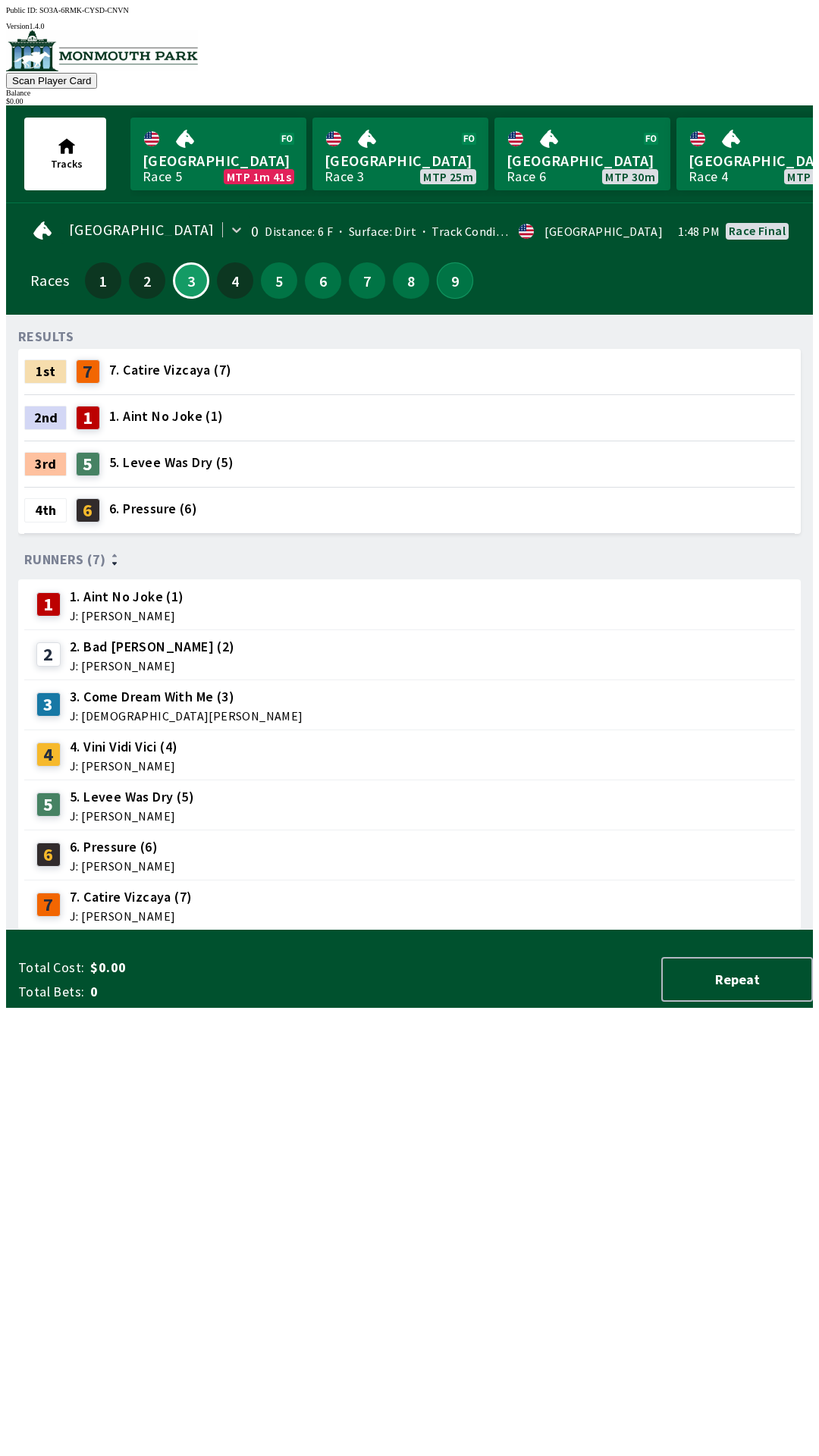
click at [440, 269] on button "9" at bounding box center [456, 281] width 37 height 37
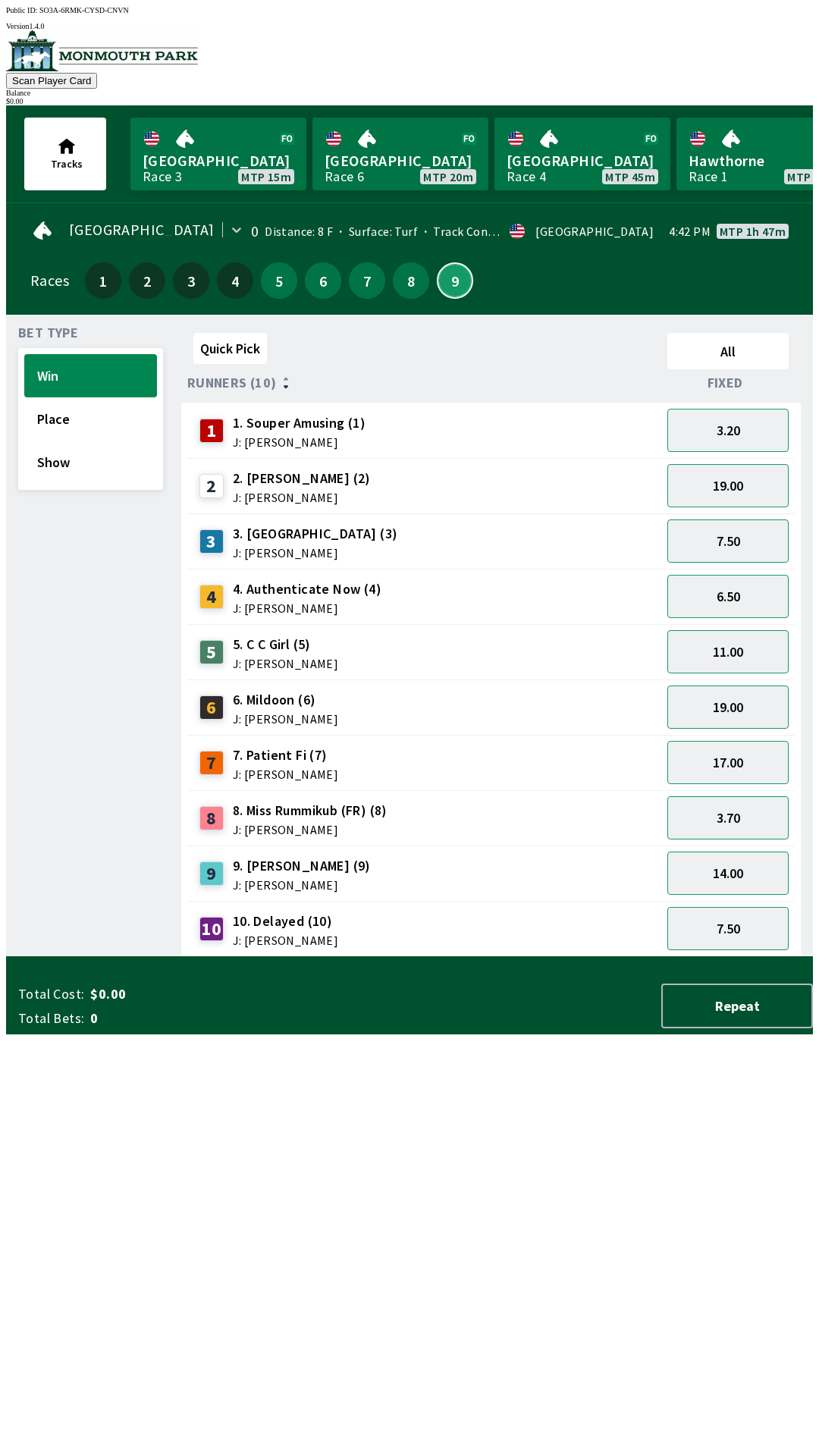
click at [437, 263] on button "9" at bounding box center [456, 281] width 37 height 37
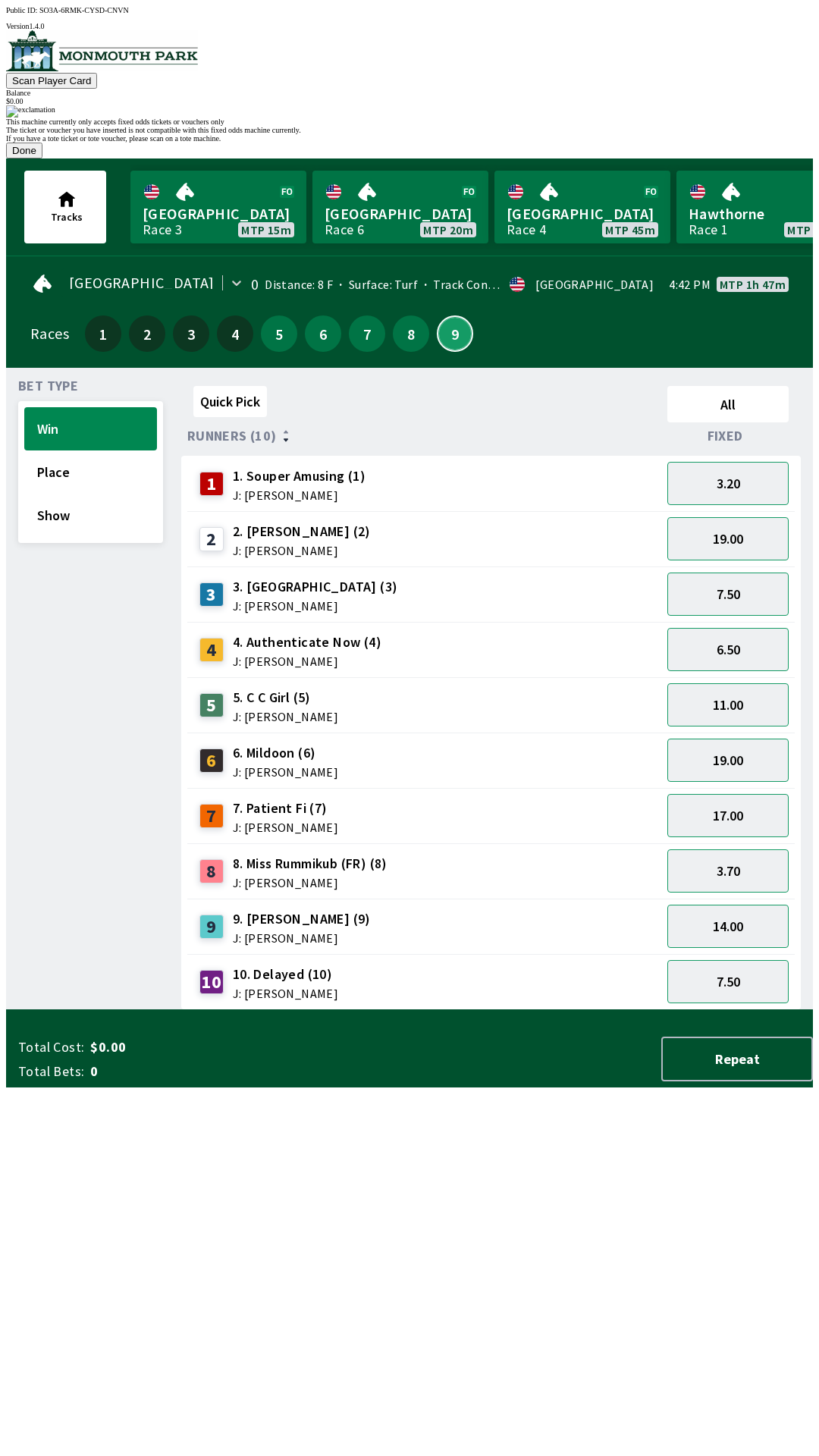
click at [437, 316] on button "9" at bounding box center [456, 334] width 37 height 37
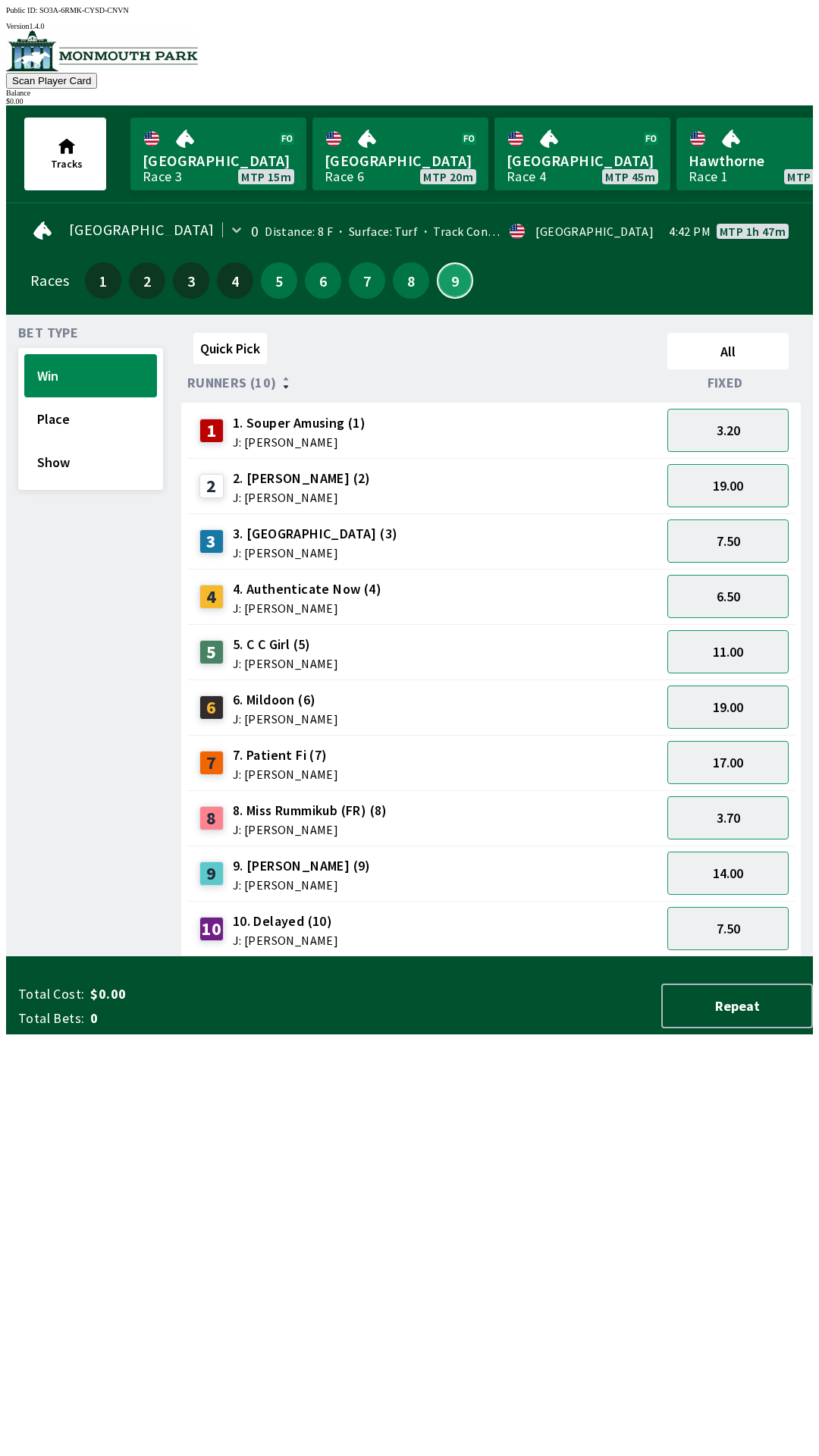
click at [437, 263] on button "9" at bounding box center [456, 281] width 37 height 37
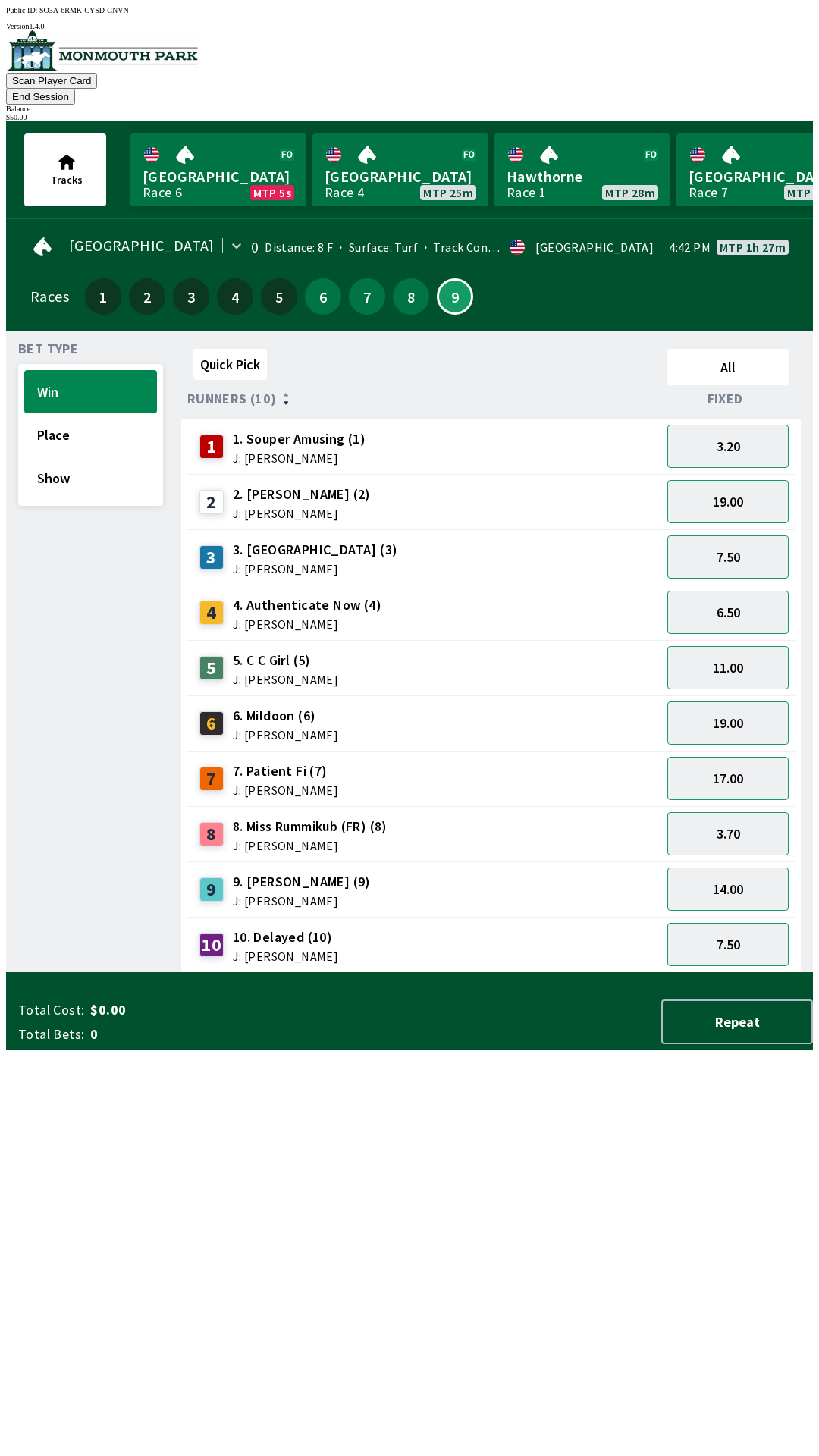
click at [75, 89] on button "End Session" at bounding box center [40, 96] width 69 height 16
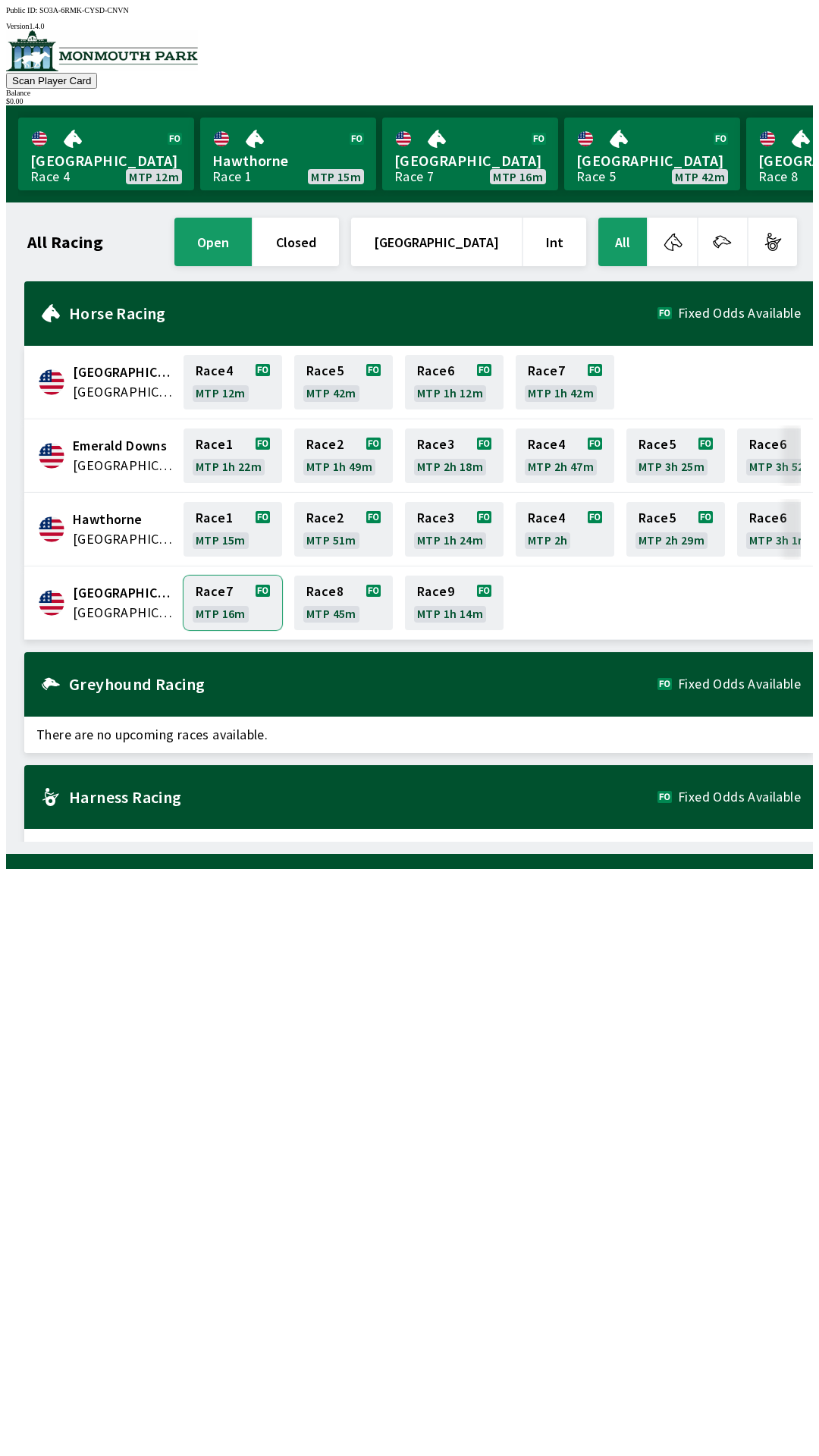
click at [206, 594] on link "Race 7 MTP 16m" at bounding box center [232, 602] width 98 height 55
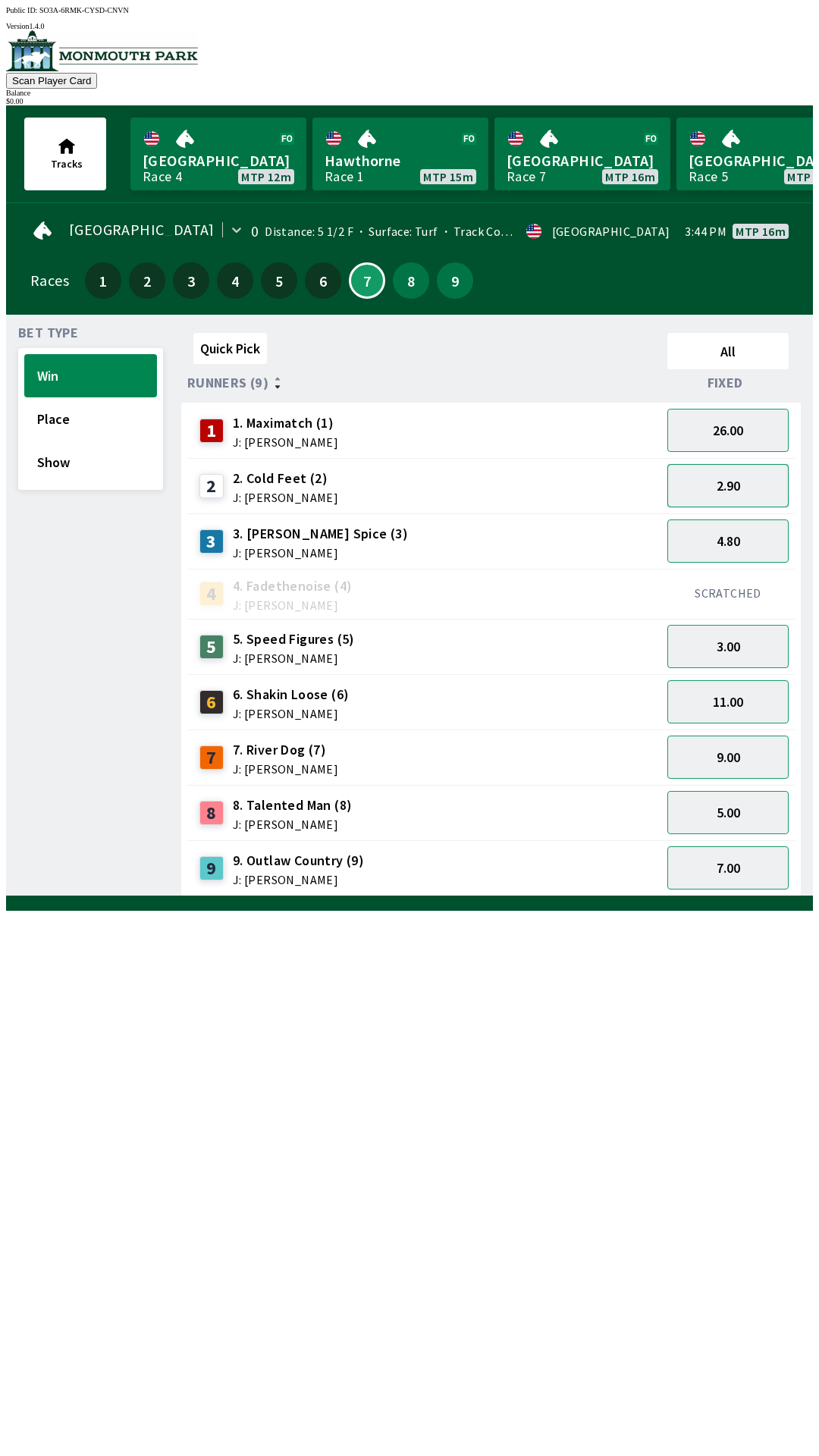
click at [764, 483] on button "2.90" at bounding box center [729, 486] width 122 height 43
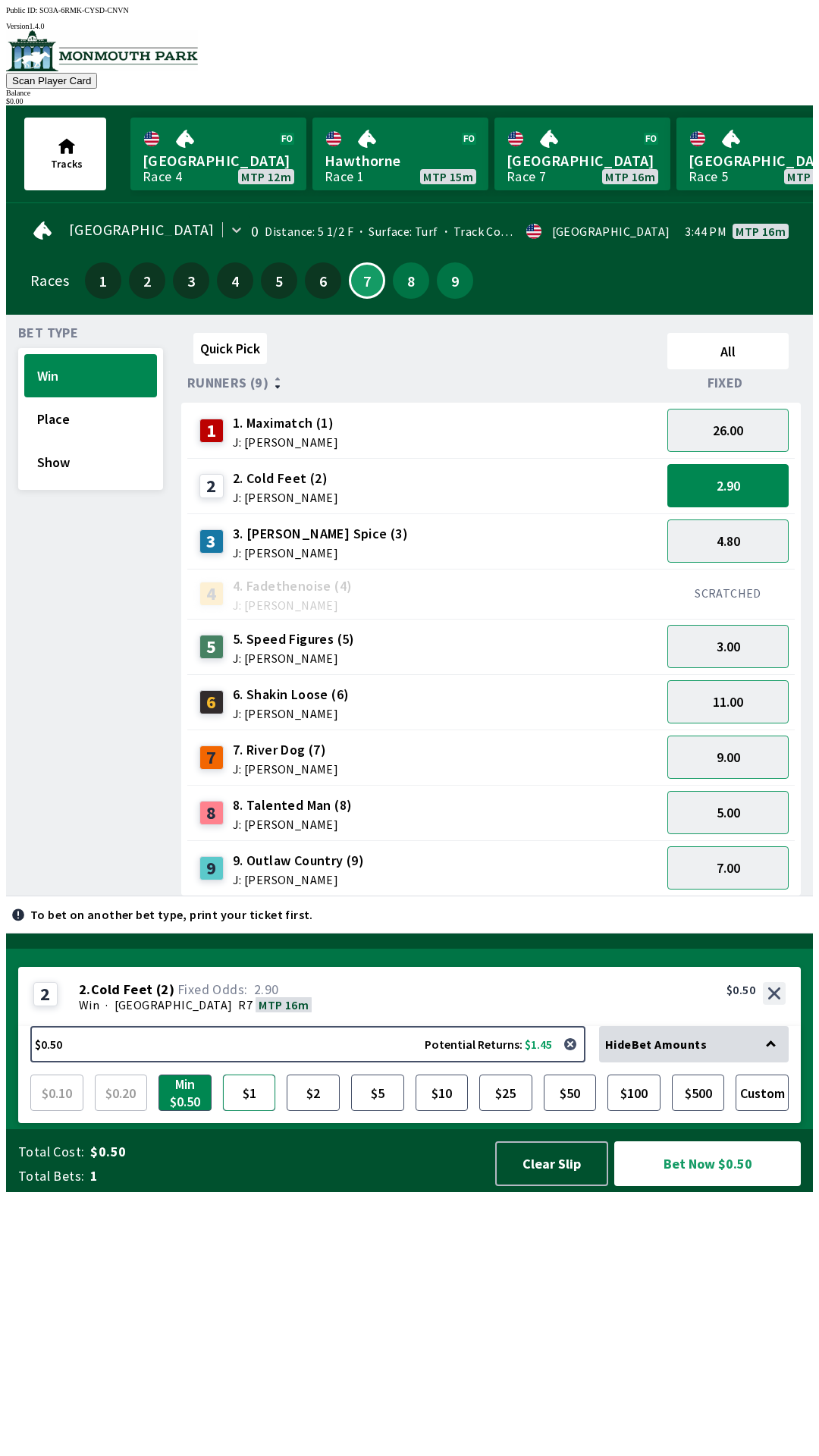
click at [252, 1111] on button "$1" at bounding box center [249, 1093] width 53 height 37
click at [262, 1111] on button "$1" at bounding box center [249, 1093] width 53 height 37
click at [255, 1111] on button "$1" at bounding box center [249, 1093] width 53 height 37
click at [316, 1111] on button "$2" at bounding box center [313, 1093] width 53 height 37
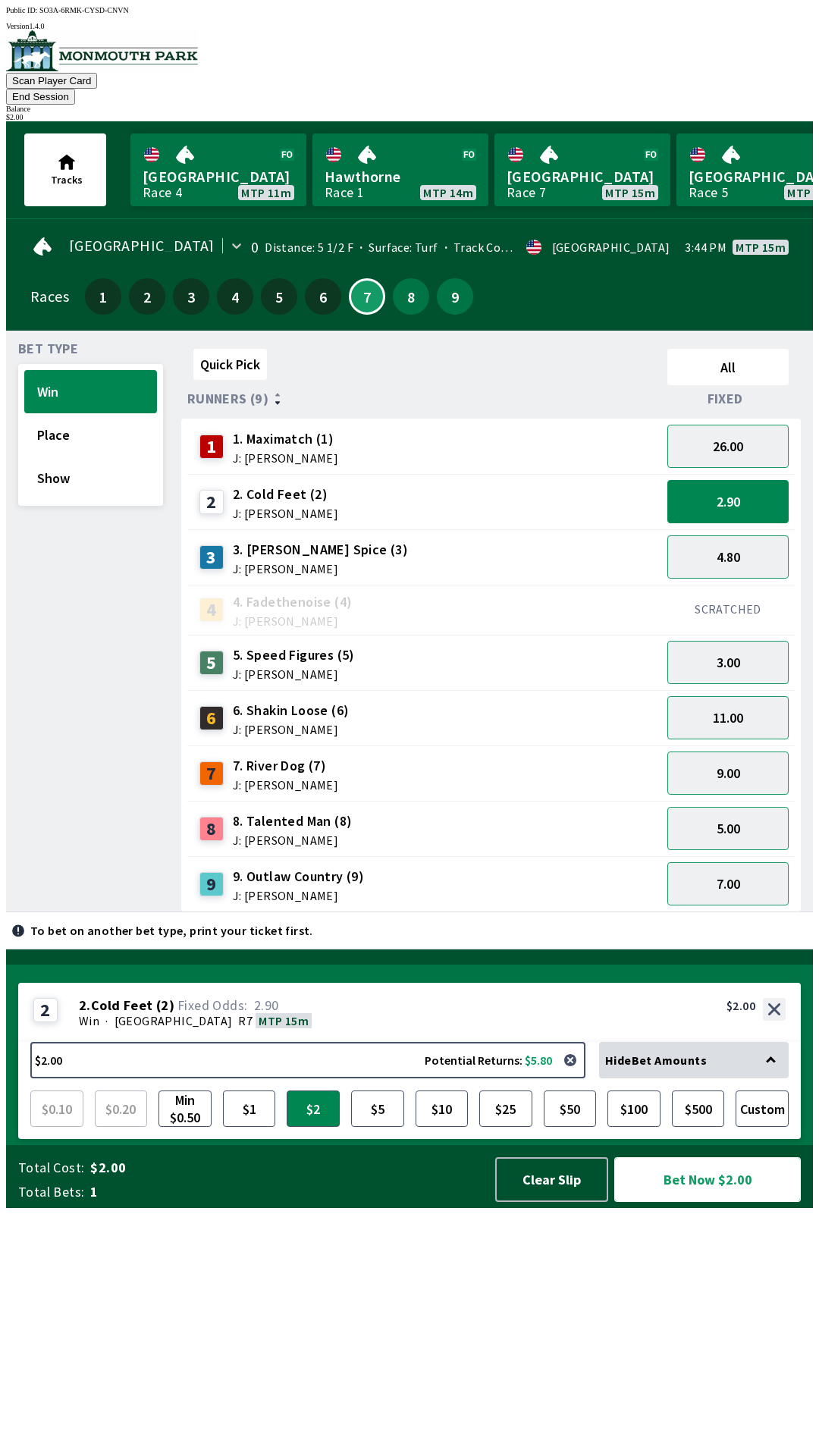
click at [746, 1202] on button "Bet Now $2.00" at bounding box center [708, 1179] width 187 height 44
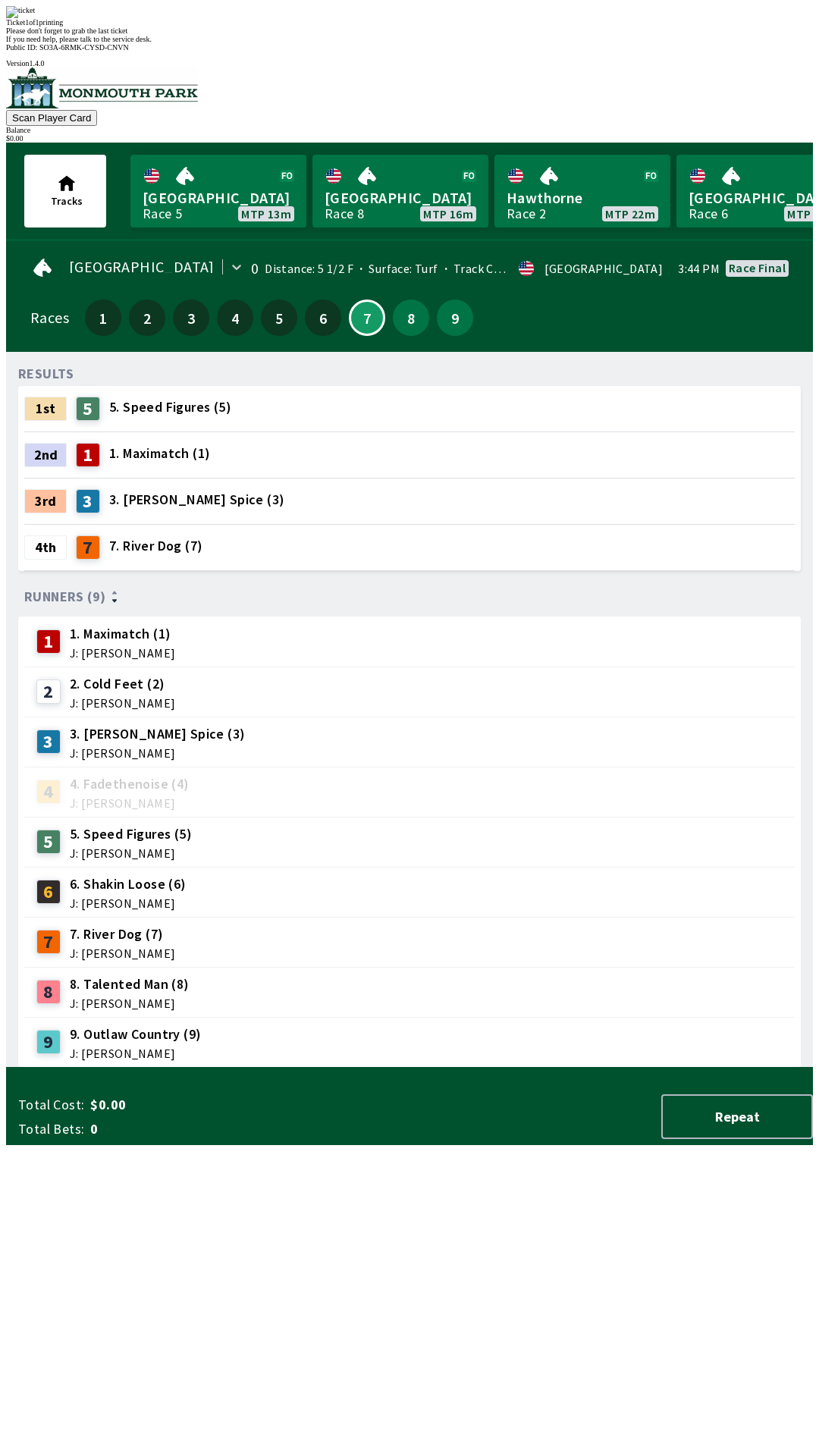
click at [498, 27] on div "Ticket 1 of 1 printing" at bounding box center [410, 23] width 807 height 9
click at [637, 43] on div "Ticket 1 of 1 printing Please don't forget to grab the last ticket If you need …" at bounding box center [410, 24] width 807 height 37
